Goal: Check status: Check status

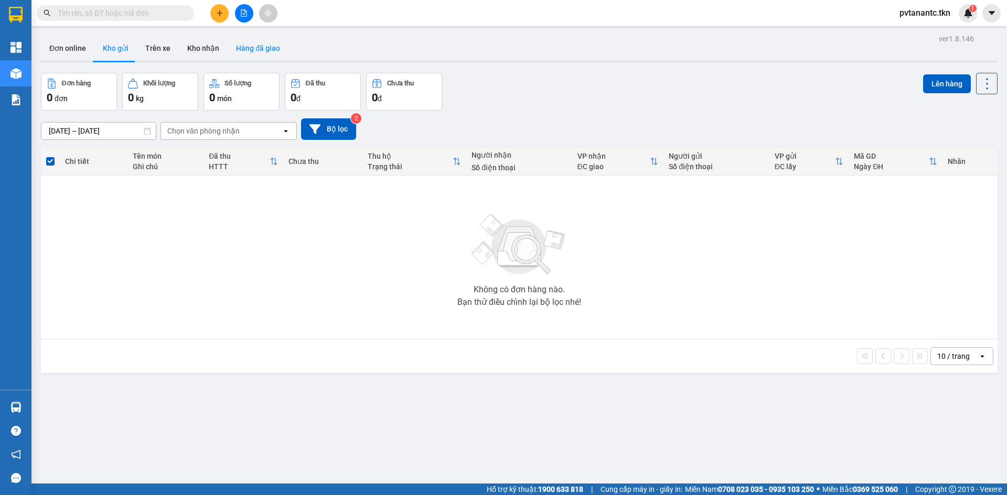
click at [256, 51] on button "Hàng đã giao" at bounding box center [258, 48] width 61 height 25
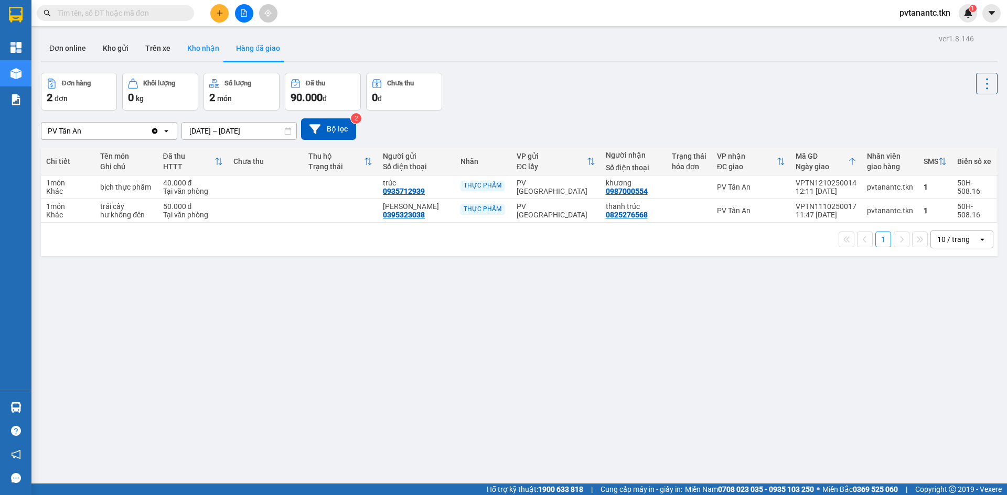
click at [193, 51] on button "Kho nhận" at bounding box center [203, 48] width 49 height 25
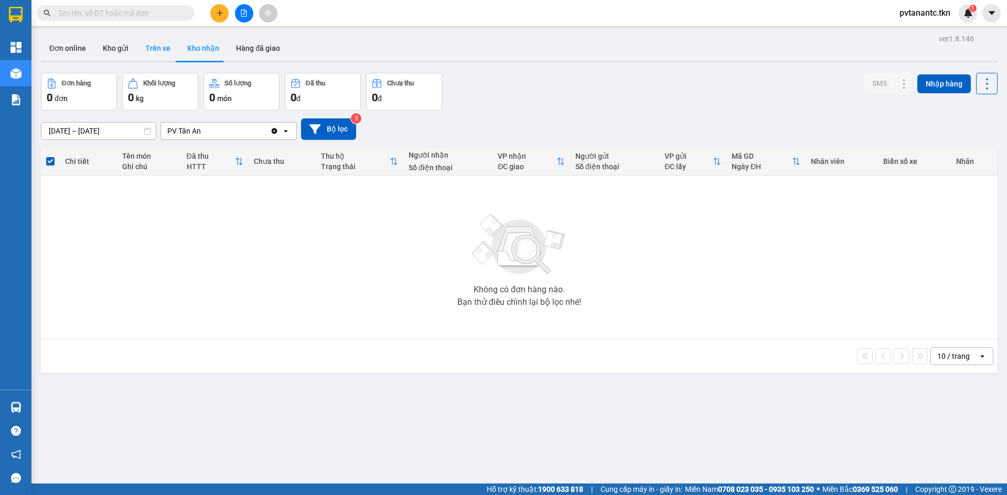
click at [153, 48] on button "Trên xe" at bounding box center [158, 48] width 42 height 25
type input "[DATE] – [DATE]"
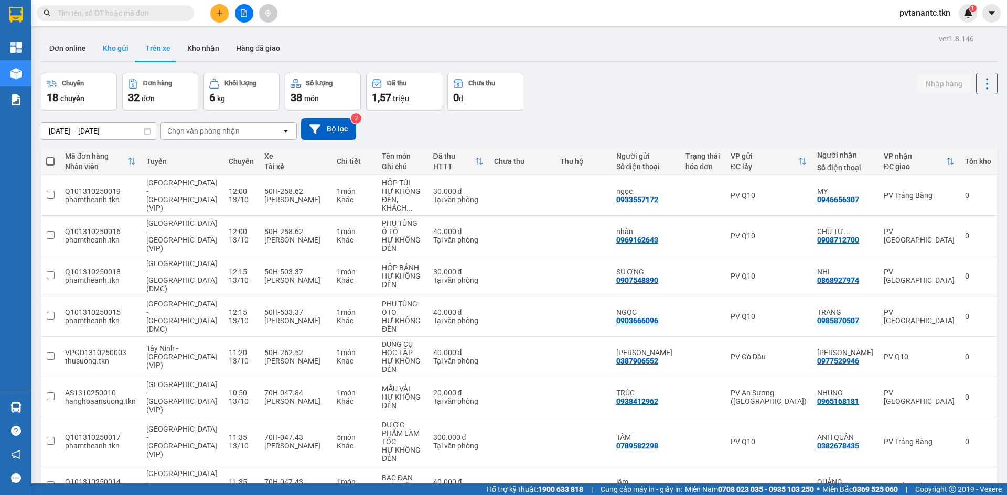
click at [119, 46] on button "Kho gửi" at bounding box center [115, 48] width 42 height 25
